Goal: Register for event/course

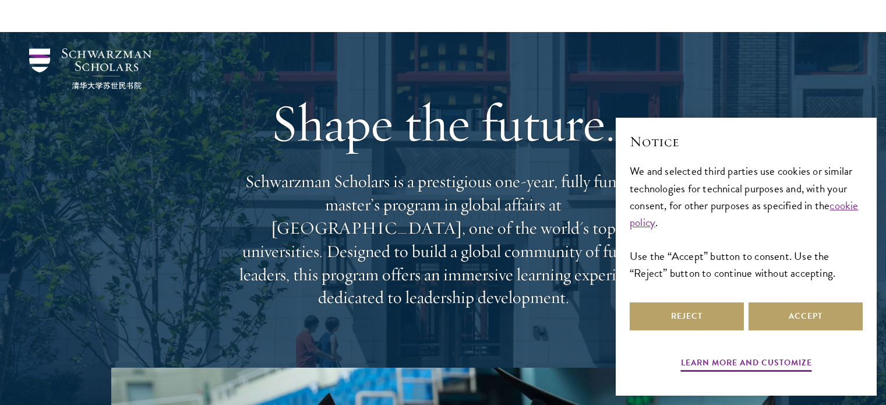
scroll to position [165, 0]
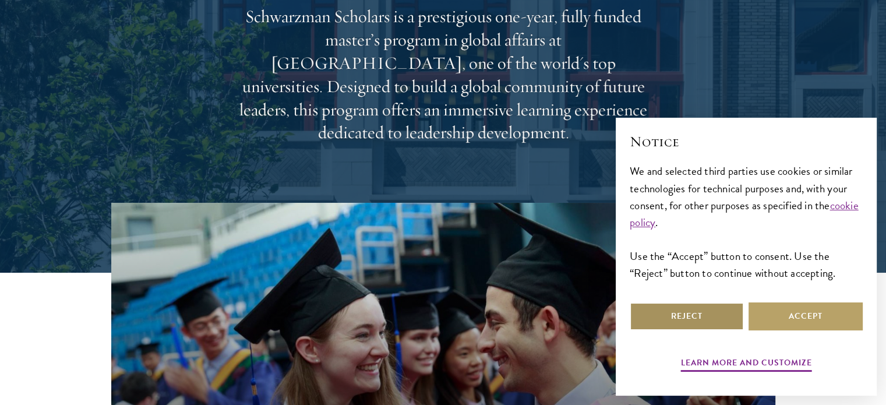
click at [699, 318] on button "Reject" at bounding box center [686, 316] width 114 height 28
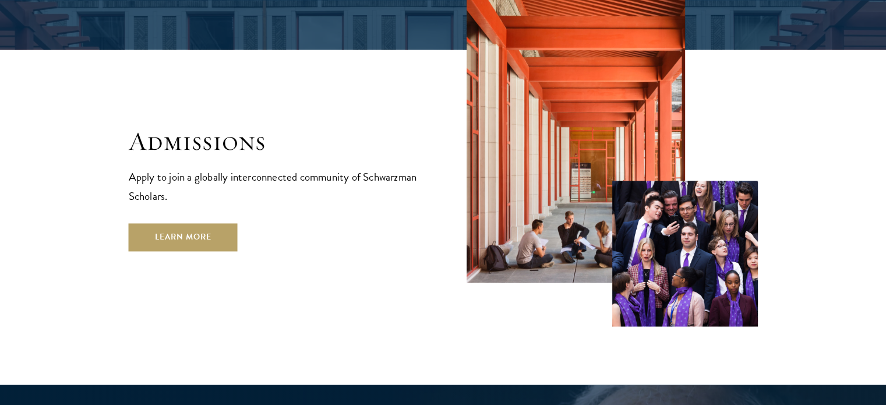
scroll to position [1895, 0]
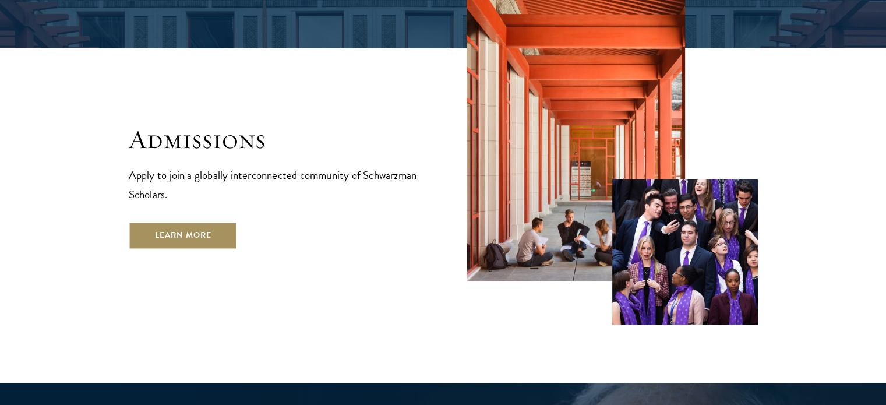
click at [209, 221] on link "Learn More" at bounding box center [183, 235] width 109 height 28
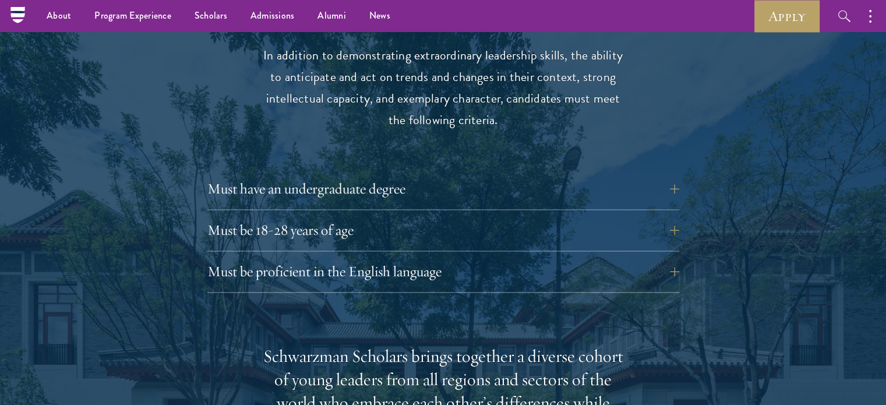
scroll to position [1555, 0]
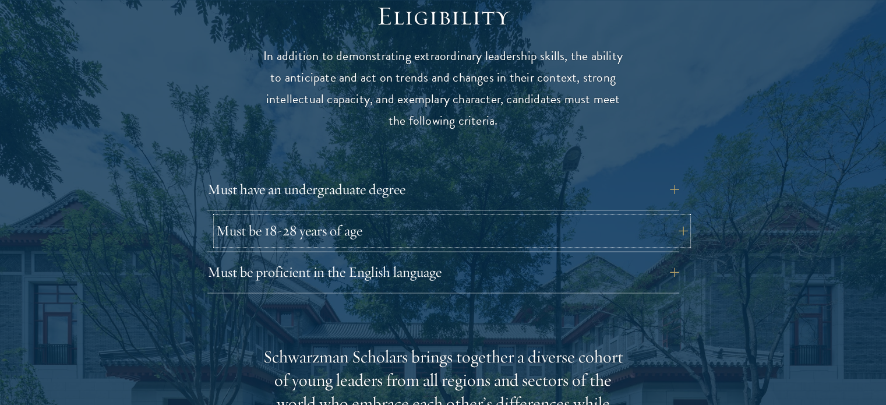
click at [387, 217] on button "Must be 18-28 years of age" at bounding box center [452, 231] width 472 height 28
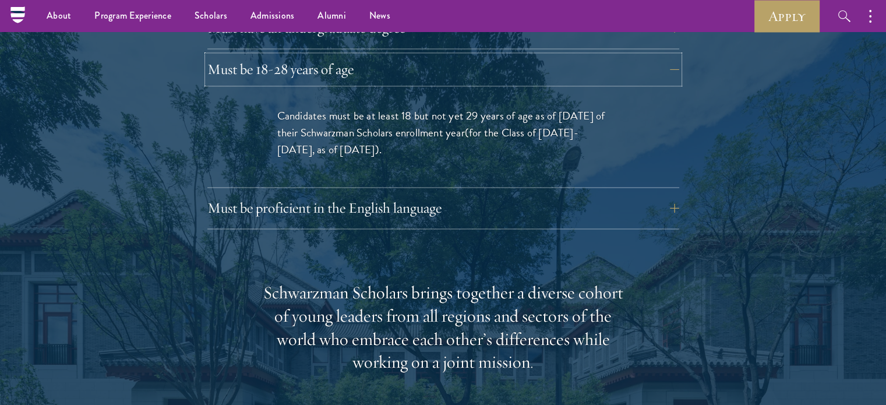
scroll to position [1662, 0]
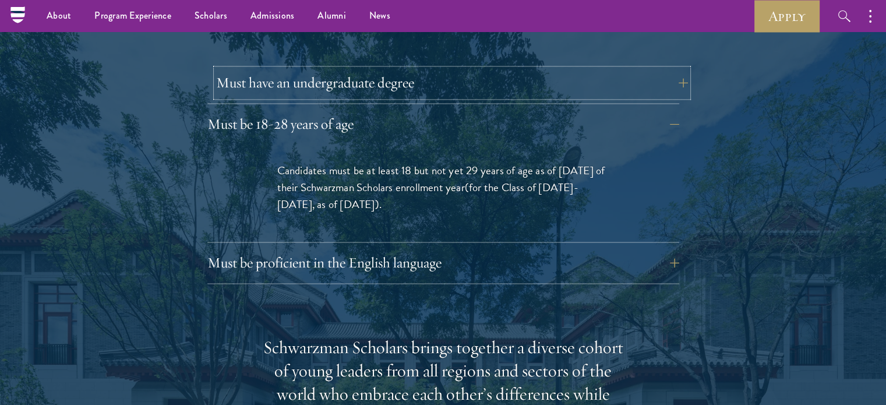
click at [408, 69] on button "Must have an undergraduate degree" at bounding box center [452, 83] width 472 height 28
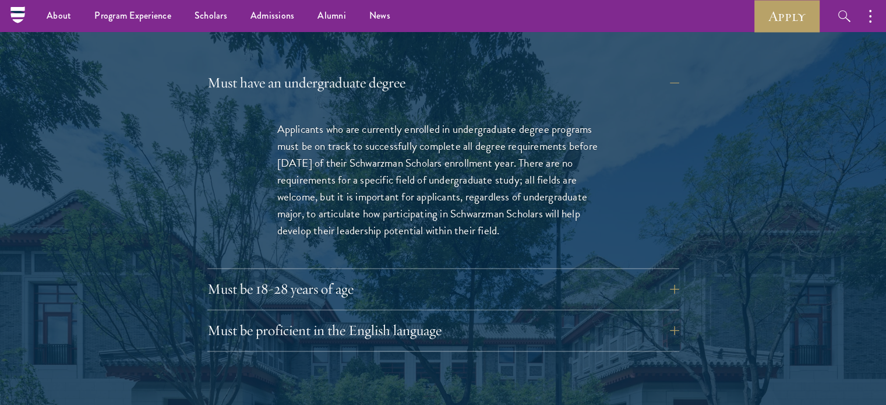
drag, startPoint x: 344, startPoint y: 121, endPoint x: 535, endPoint y: 207, distance: 209.5
click at [535, 207] on p "Applicants who are currently enrolled in undergraduate degree programs must be …" at bounding box center [443, 180] width 332 height 118
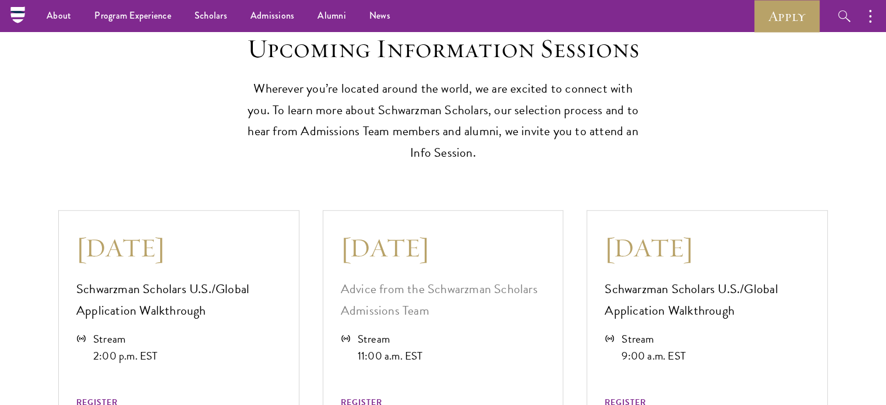
scroll to position [3039, 0]
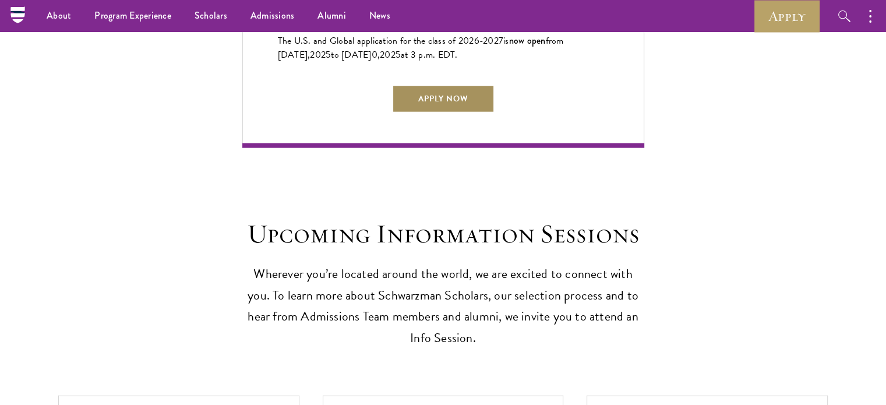
click at [438, 96] on link "Apply Now" at bounding box center [443, 99] width 102 height 28
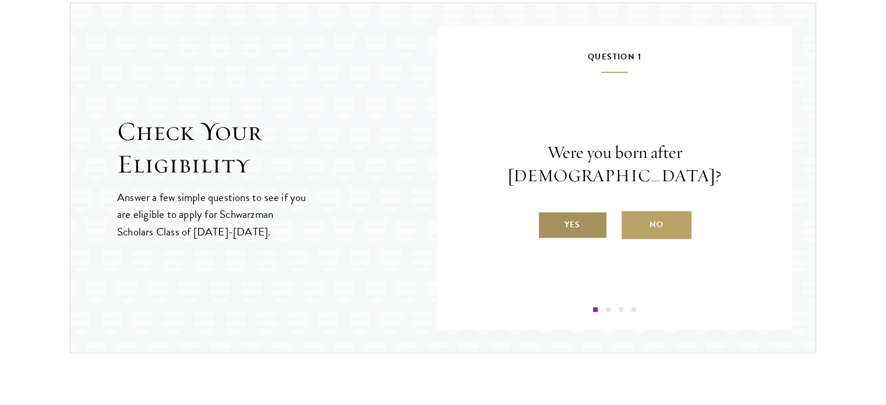
click at [586, 211] on label "Yes" at bounding box center [572, 225] width 70 height 28
click at [548, 212] on input "Yes" at bounding box center [542, 217] width 10 height 10
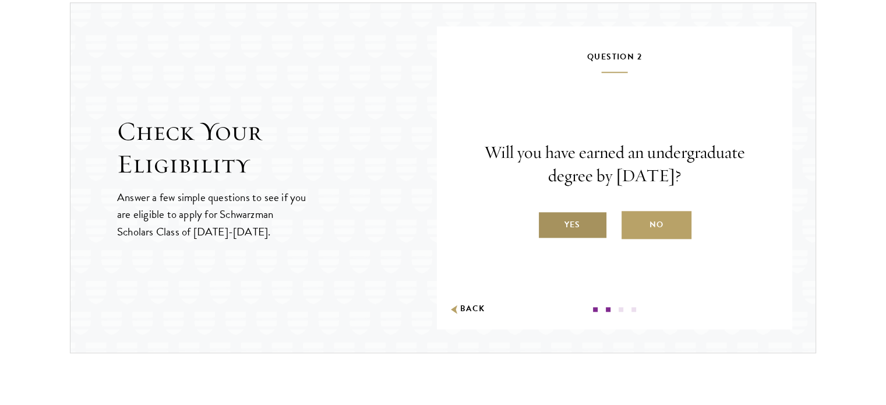
click at [593, 226] on label "Yes" at bounding box center [572, 225] width 70 height 28
click at [548, 222] on input "Yes" at bounding box center [542, 217] width 10 height 10
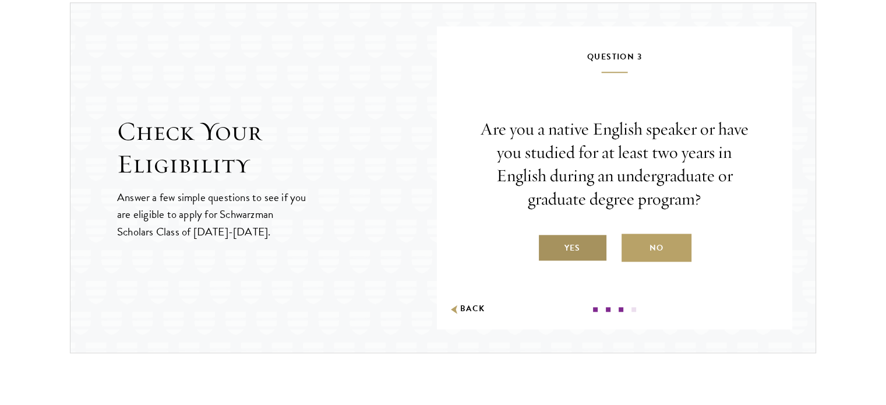
click at [592, 246] on label "Yes" at bounding box center [572, 247] width 70 height 28
click at [548, 246] on input "Yes" at bounding box center [542, 240] width 10 height 10
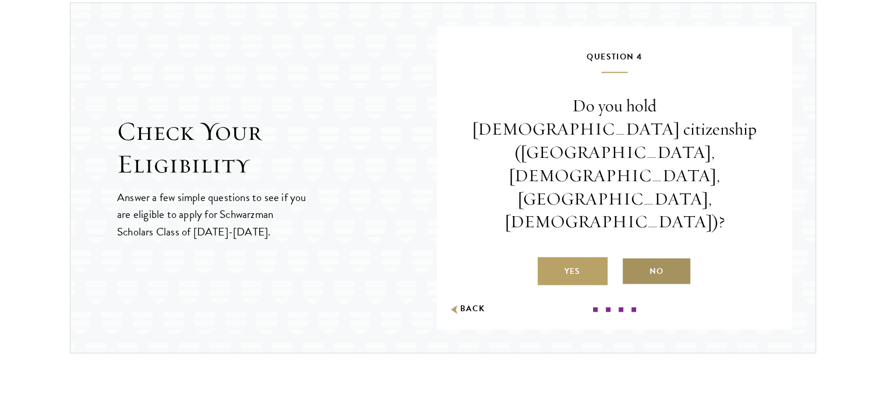
click at [652, 257] on label "No" at bounding box center [656, 271] width 70 height 28
click at [632, 258] on input "No" at bounding box center [626, 263] width 10 height 10
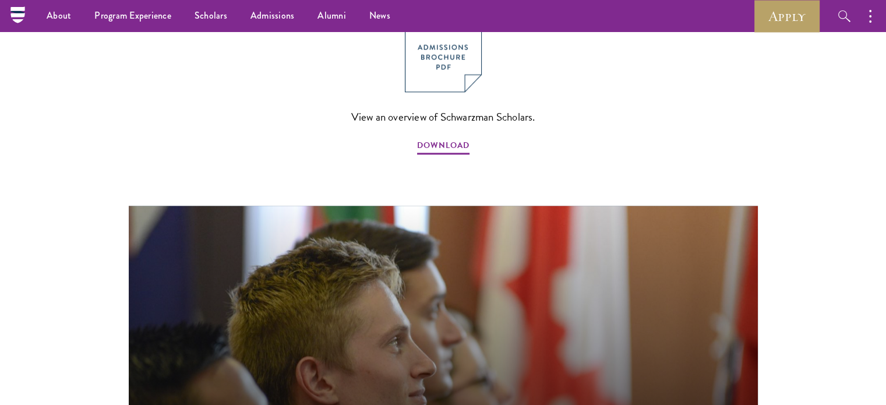
scroll to position [1238, 0]
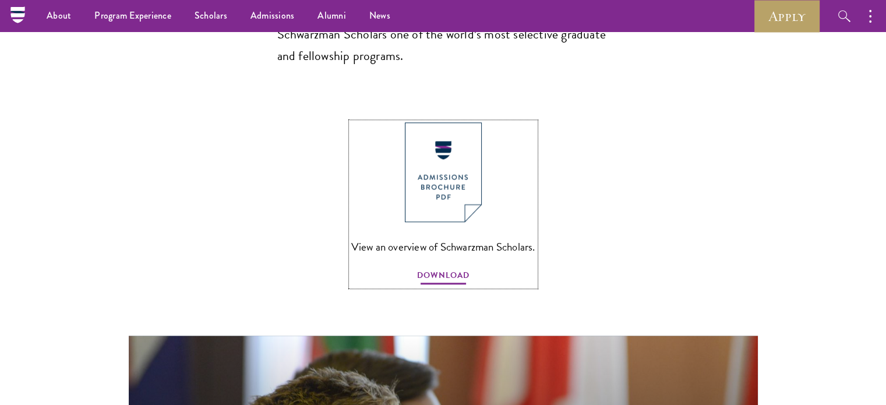
click at [459, 268] on span "DOWNLOAD" at bounding box center [443, 277] width 52 height 18
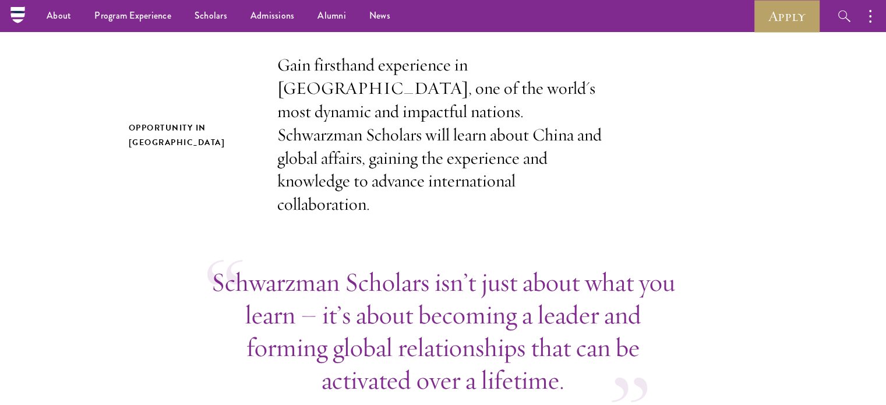
scroll to position [0, 0]
